Goal: Task Accomplishment & Management: Manage account settings

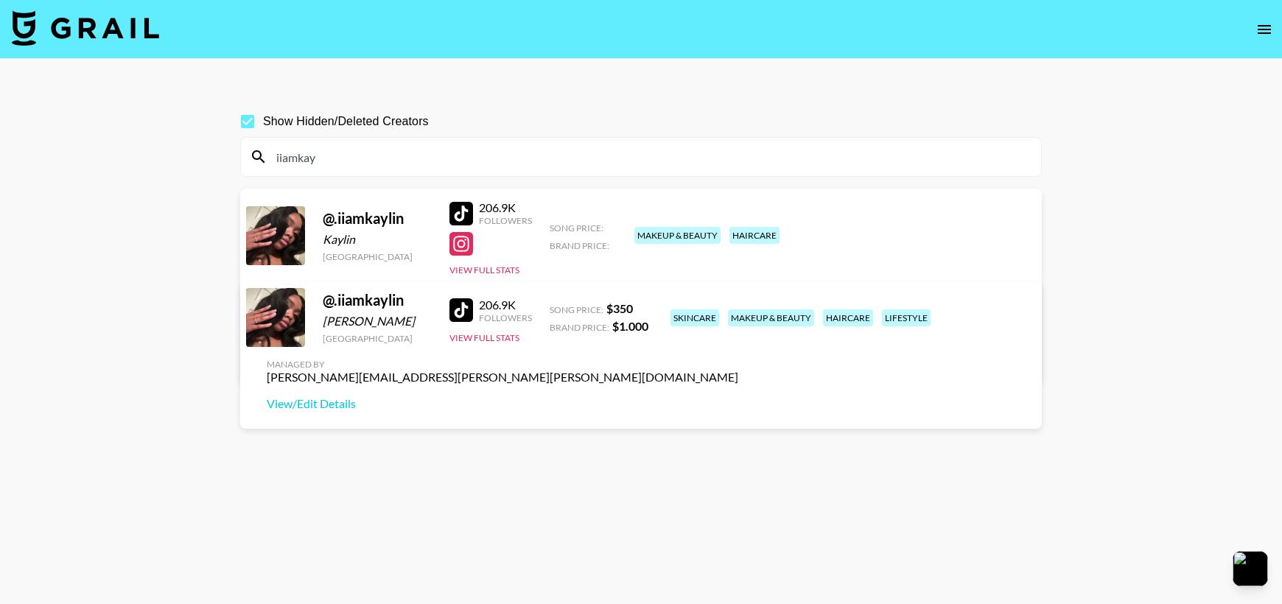
click at [646, 351] on link "View/Edit Details" at bounding box center [456, 358] width 379 height 15
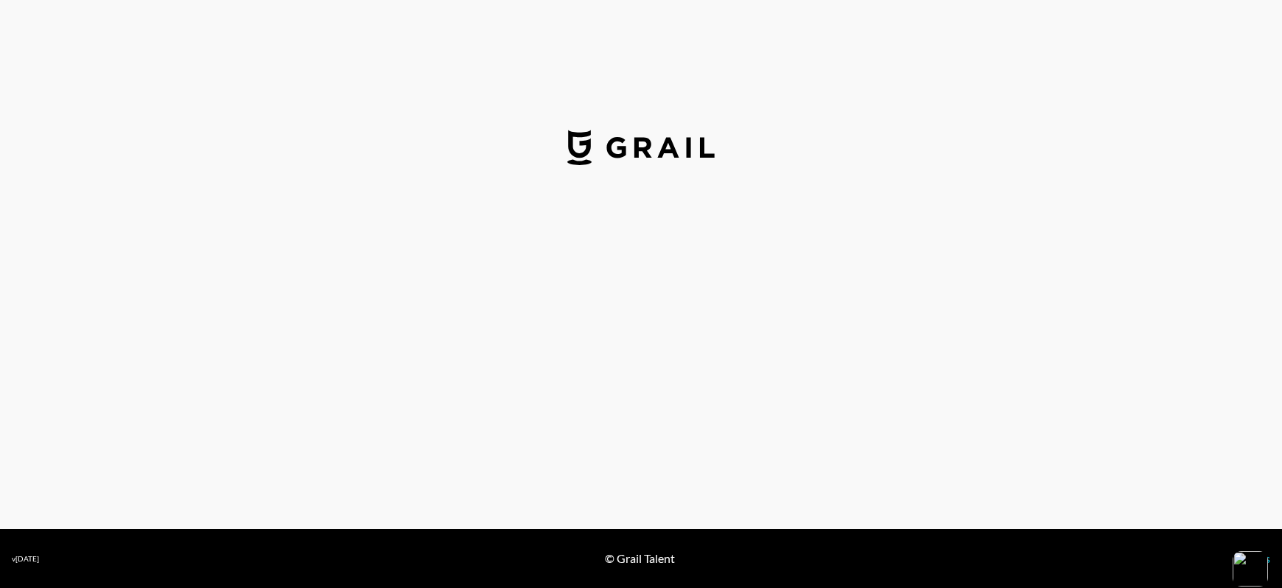
select select "USD"
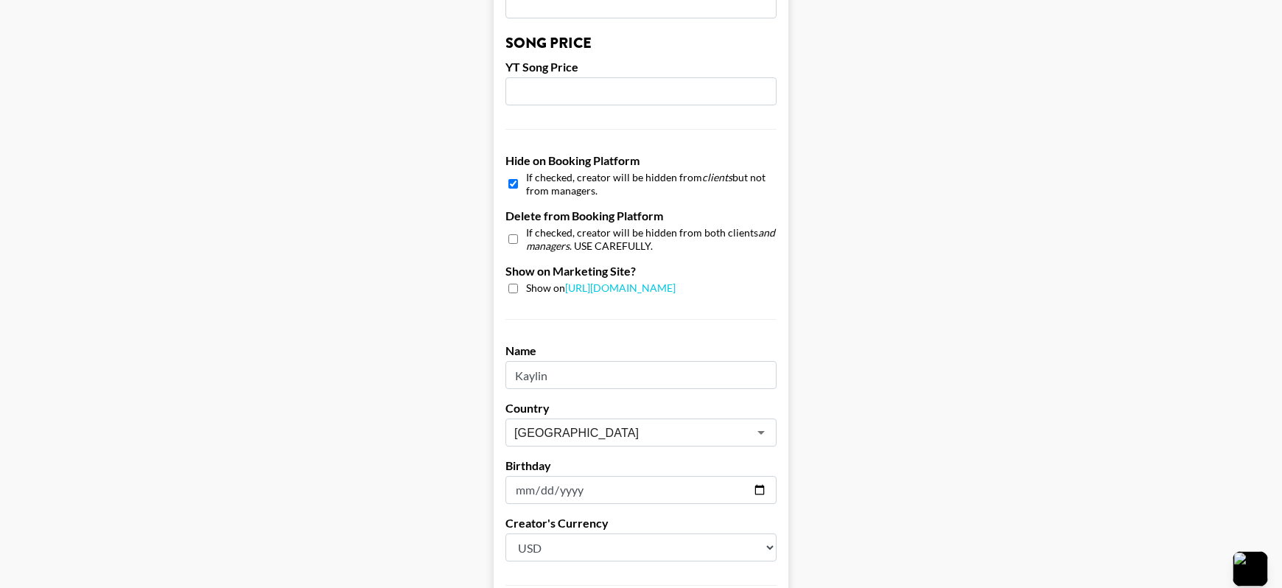
scroll to position [1268, 0]
click at [518, 234] on input "checkbox" at bounding box center [513, 236] width 10 height 21
checkbox input "true"
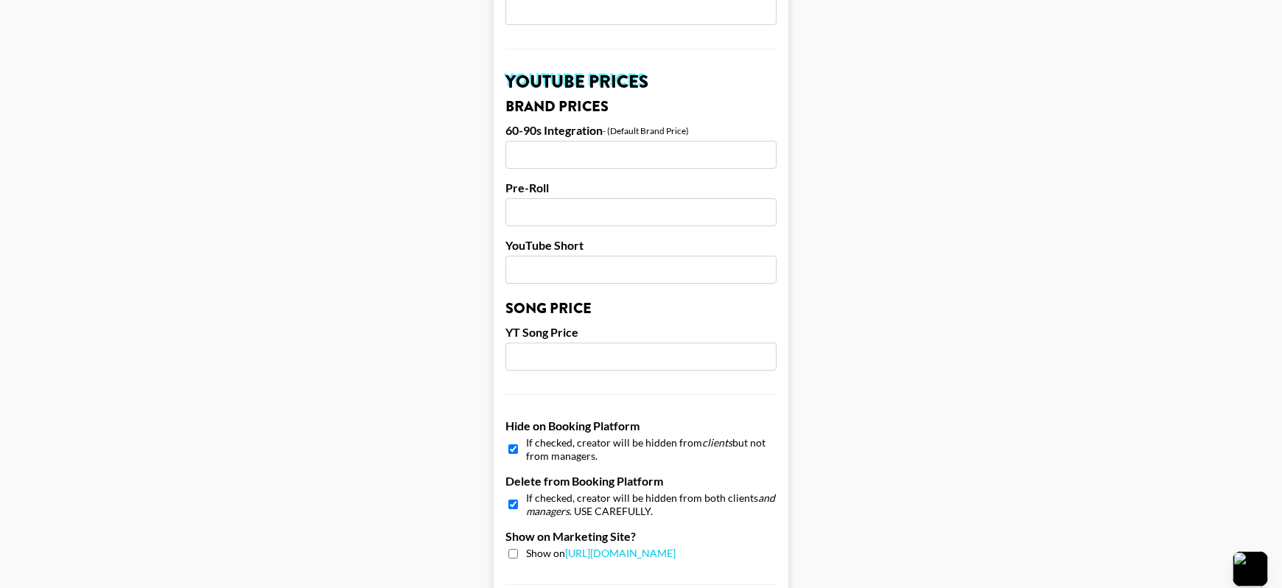
scroll to position [1411, 0]
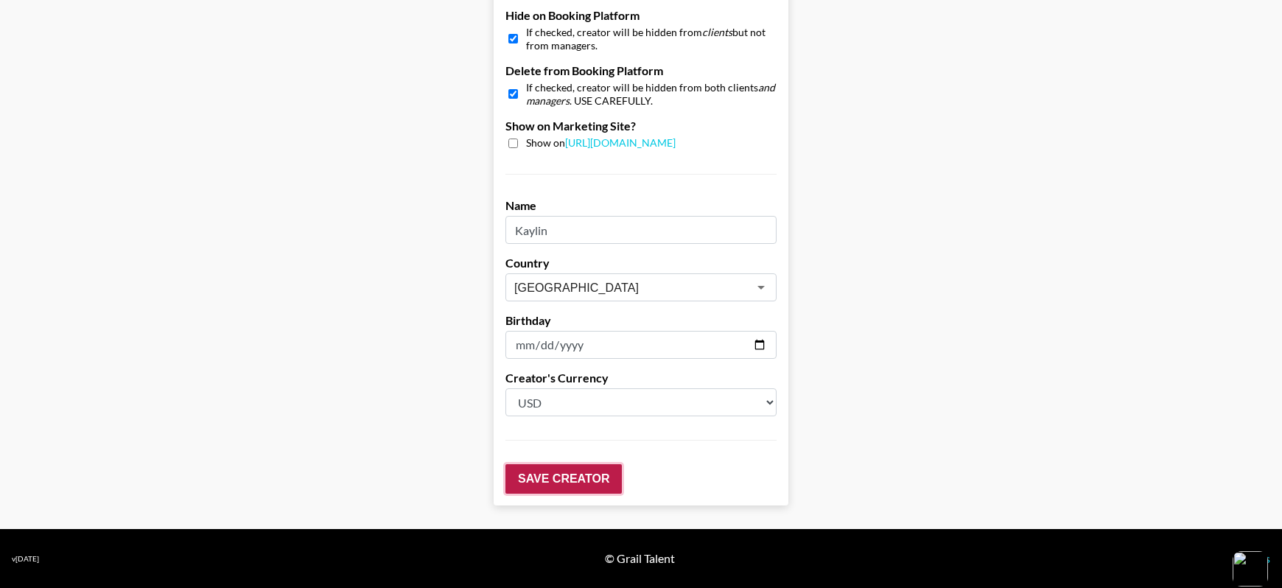
click at [582, 477] on input "Save Creator" at bounding box center [563, 478] width 116 height 29
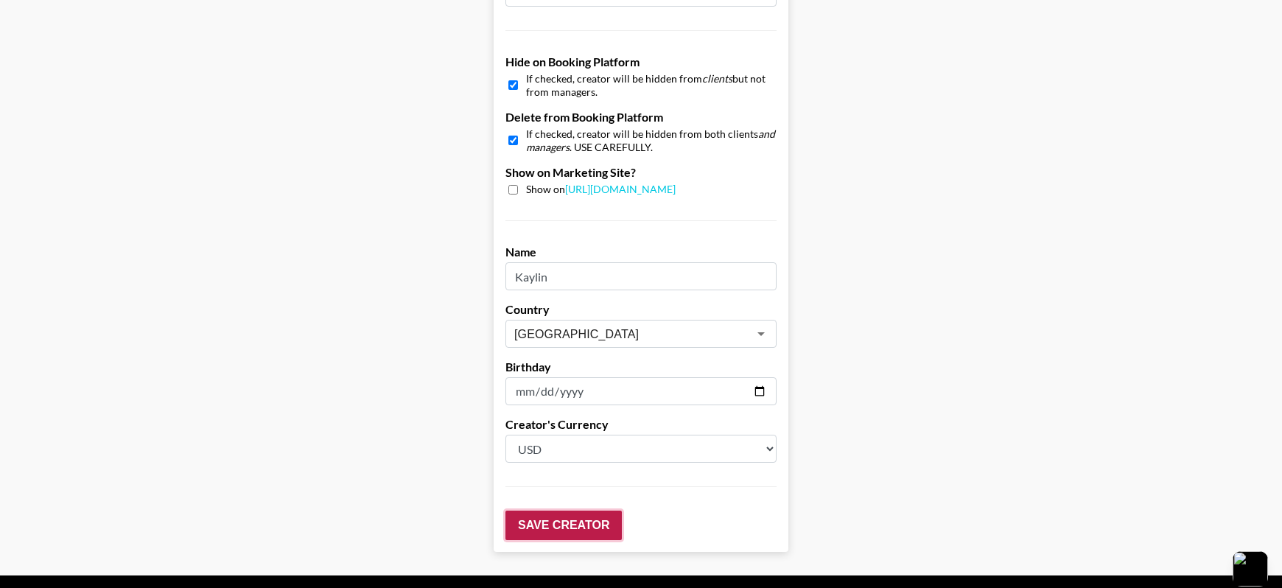
scroll to position [1458, 0]
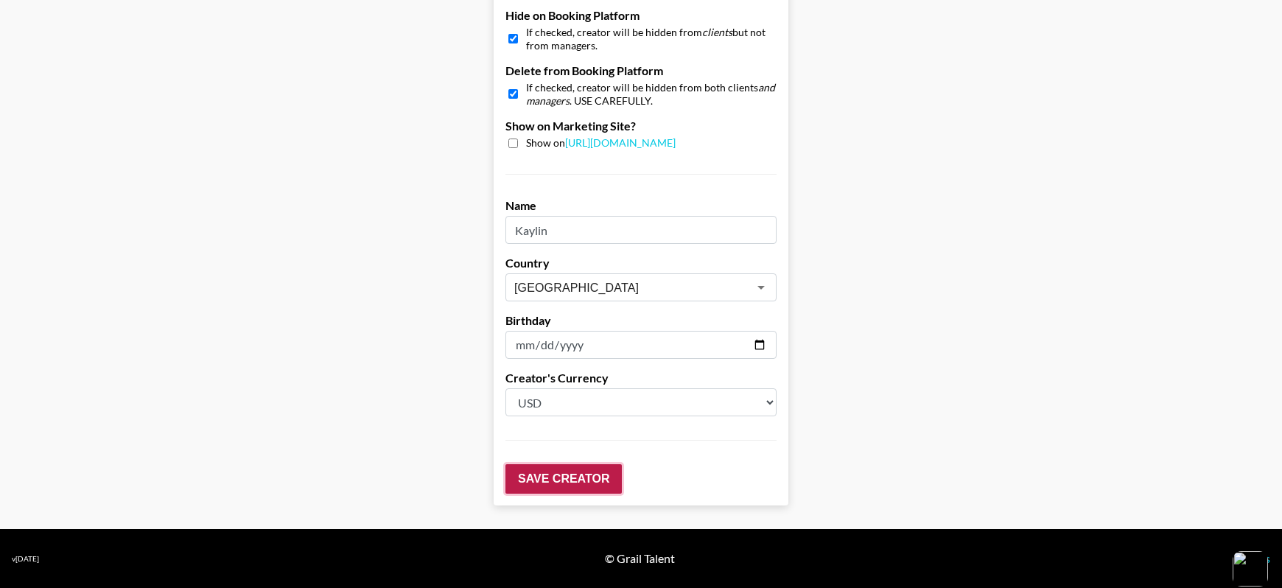
click at [588, 481] on input "Save Creator" at bounding box center [563, 478] width 116 height 29
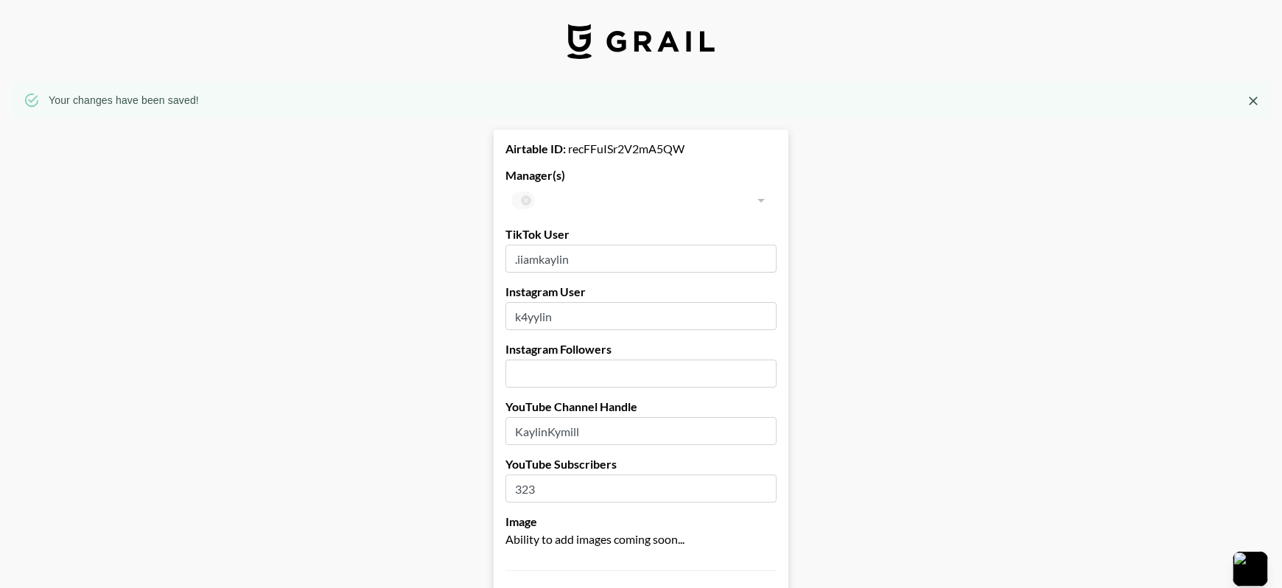
scroll to position [82, 4]
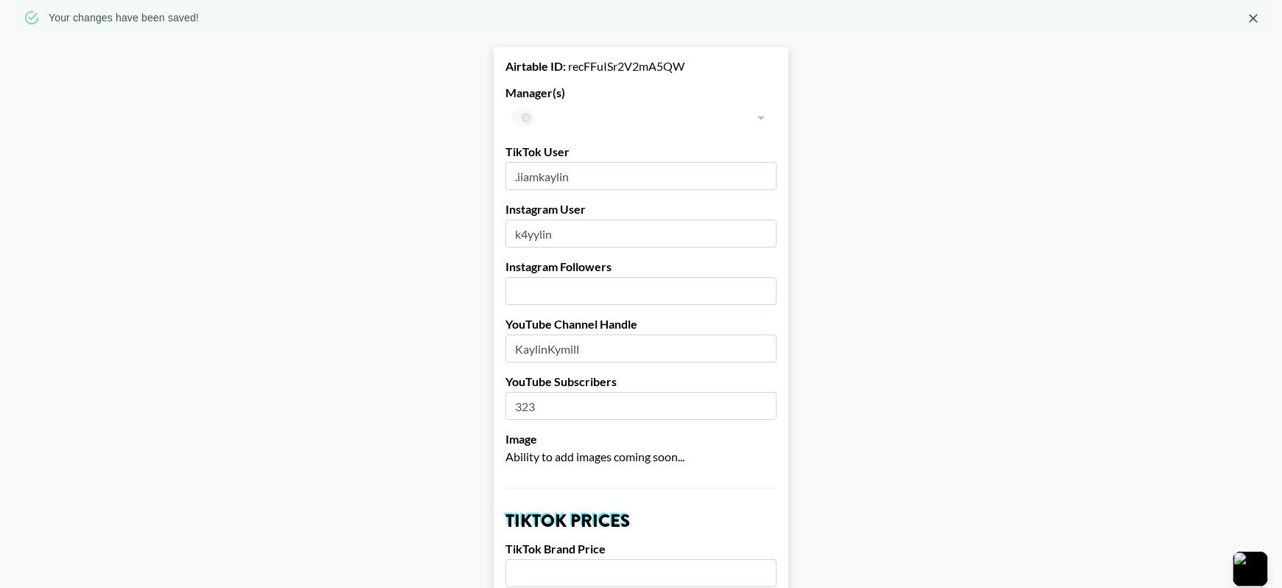
drag, startPoint x: 997, startPoint y: 16, endPoint x: 855, endPoint y: 131, distance: 182.8
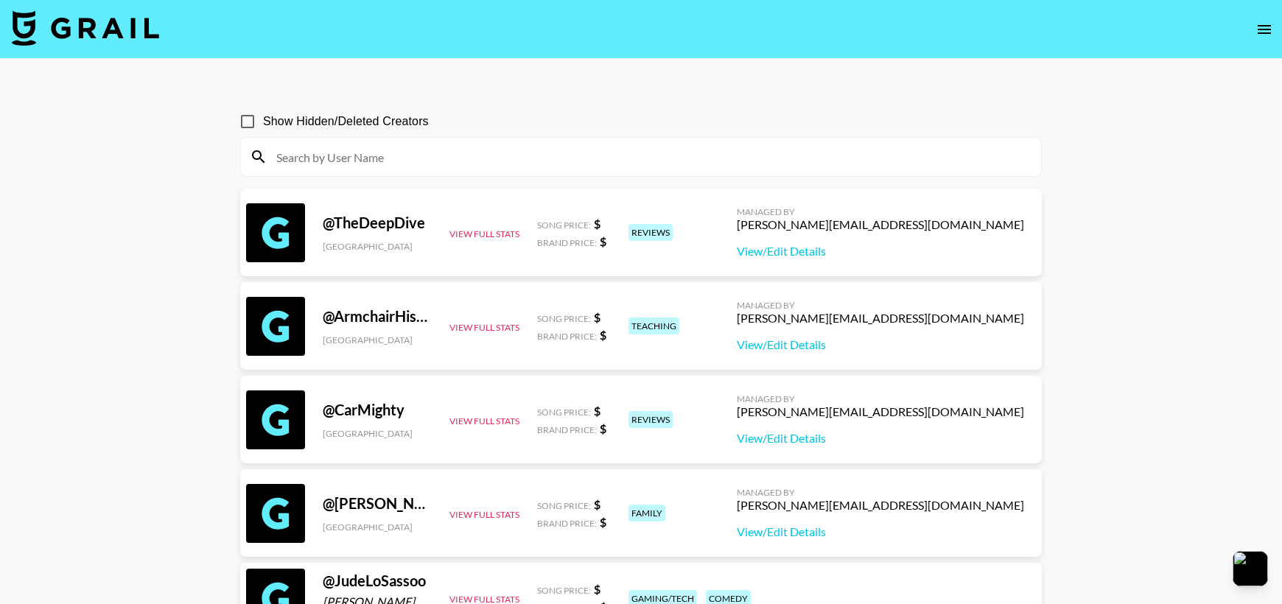
click at [694, 146] on input at bounding box center [649, 157] width 765 height 24
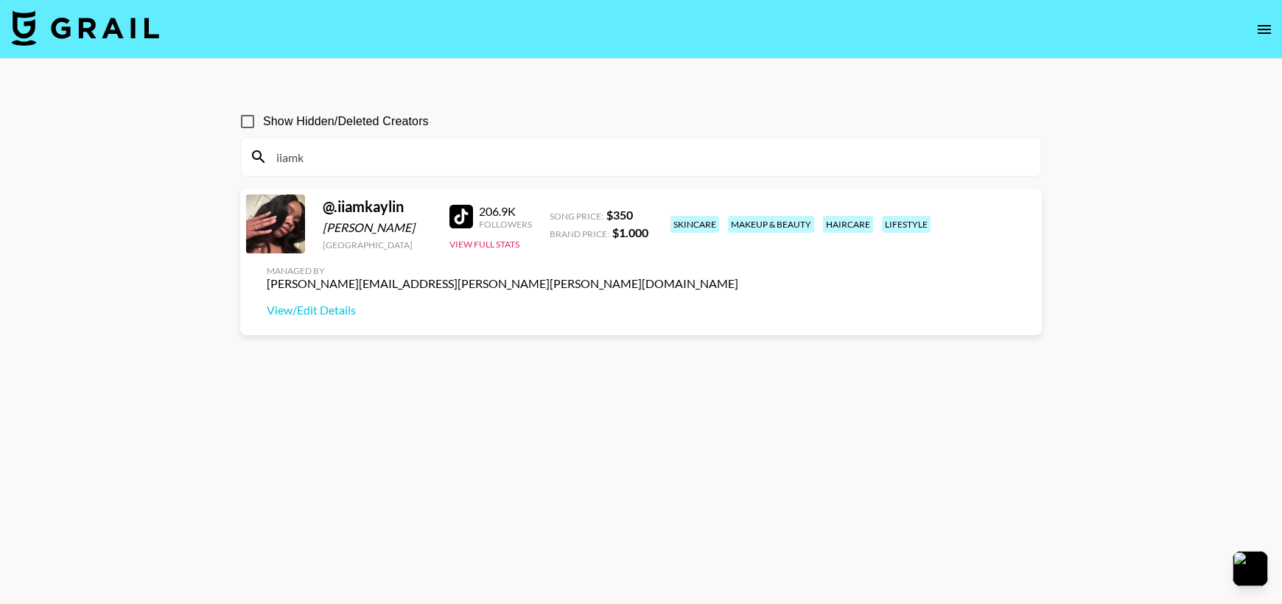
type input "iiamk"
